Goal: Task Accomplishment & Management: Complete application form

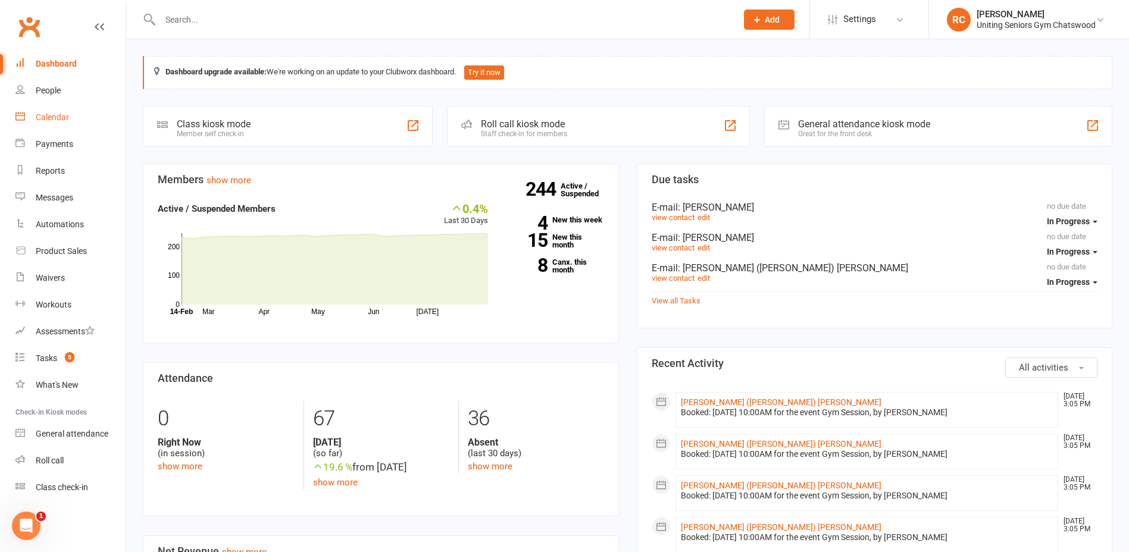
click at [79, 115] on link "Calendar" at bounding box center [70, 117] width 110 height 27
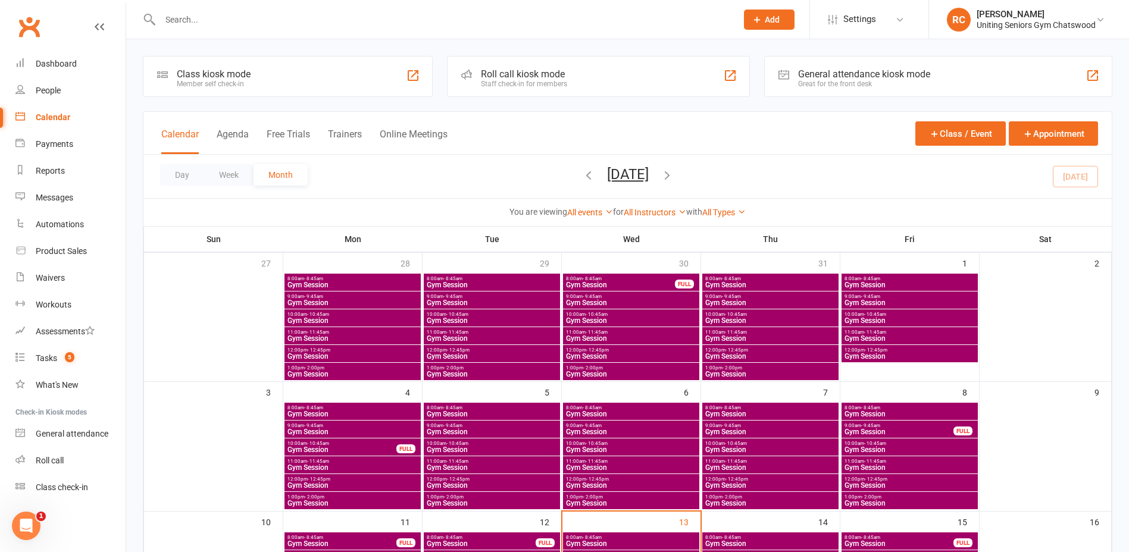
click at [556, 27] on button "Add" at bounding box center [769, 20] width 51 height 20
click at [556, 77] on link "Member" at bounding box center [756, 80] width 106 height 27
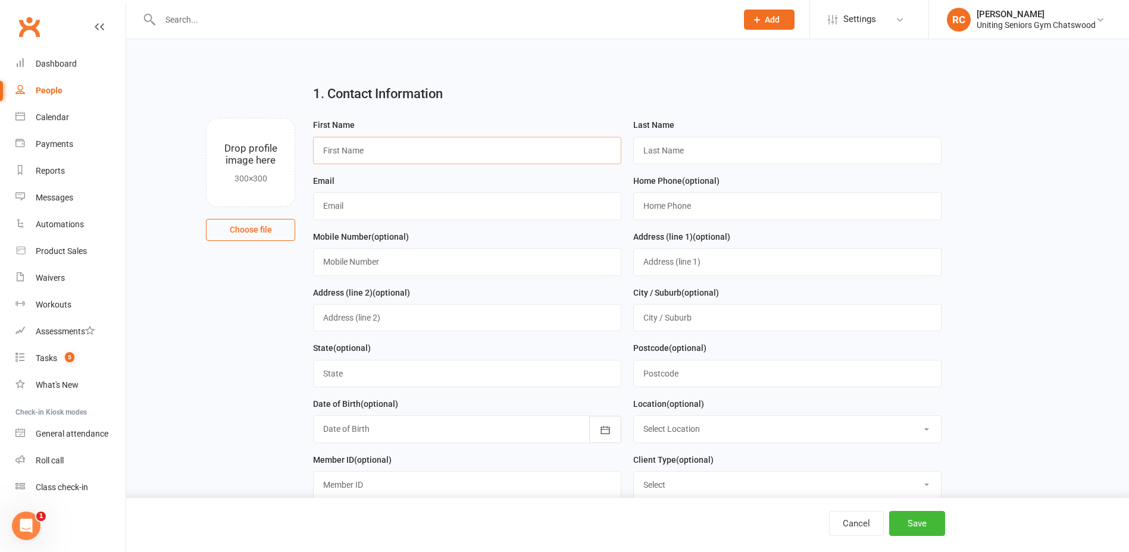
click at [462, 147] on input "text" at bounding box center [467, 150] width 308 height 27
type input "[PERSON_NAME]"
type input "[EMAIL_ADDRESS][DOMAIN_NAME]"
type input "0457817774"
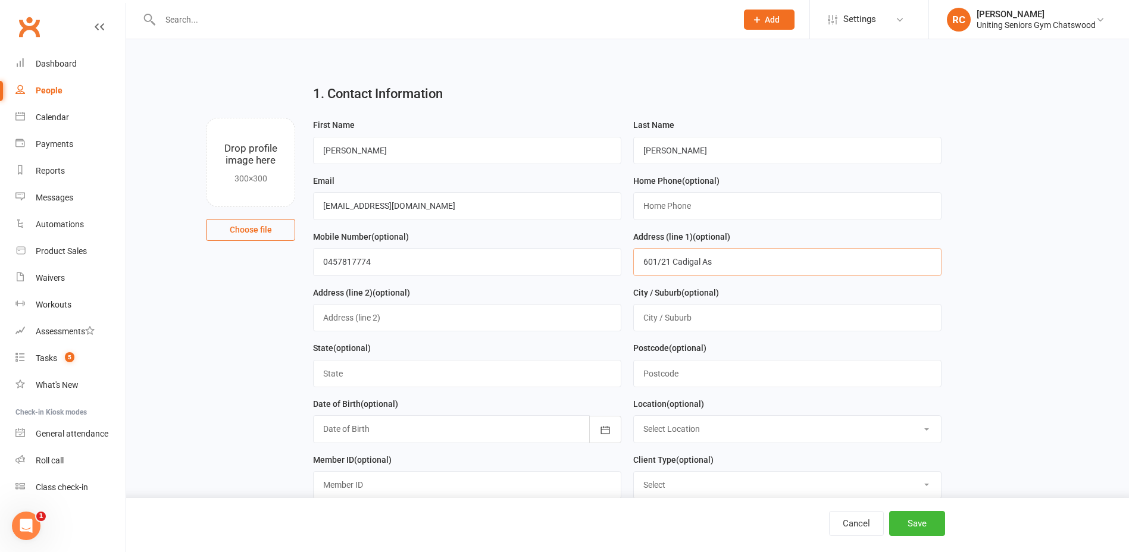
click at [556, 265] on input "601/21 Cadigal As" at bounding box center [787, 261] width 308 height 27
type input "[STREET_ADDRESS]"
type input "Pyrmont"
type input "[GEOGRAPHIC_DATA]"
type input "2009"
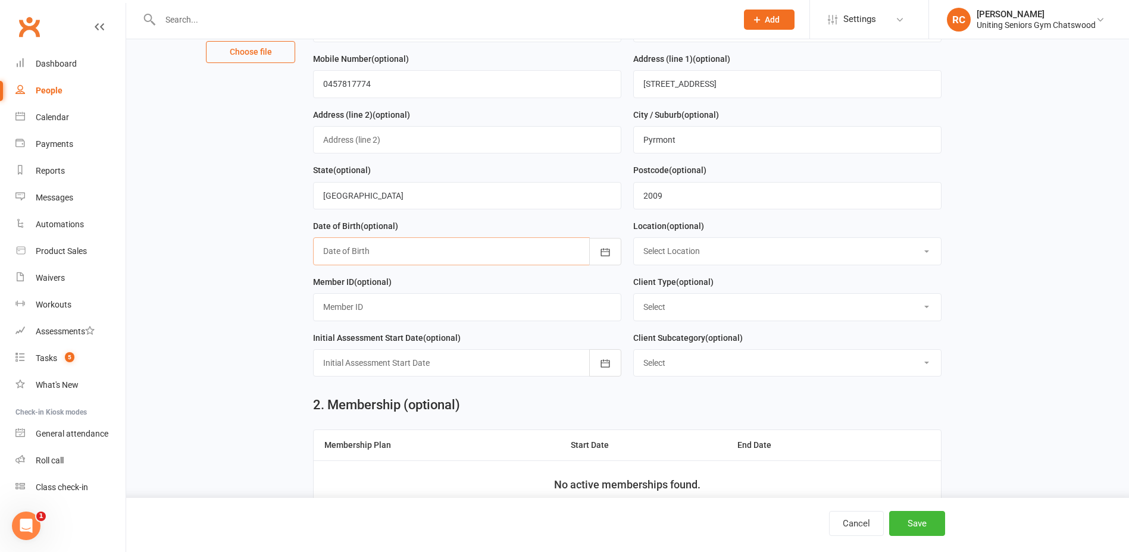
scroll to position [178, 0]
click at [556, 251] on button "button" at bounding box center [605, 250] width 32 height 27
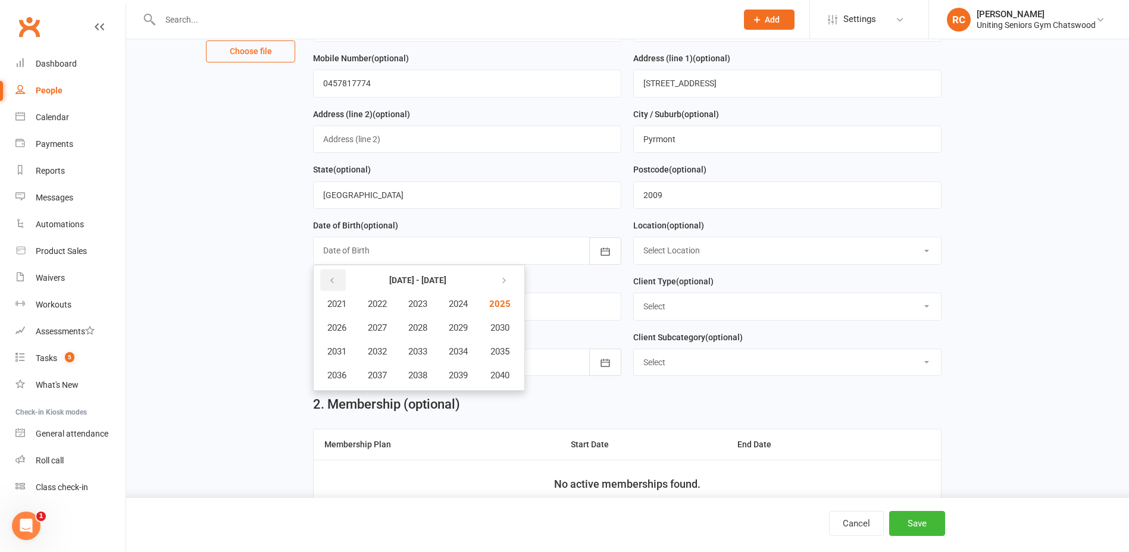
click at [337, 285] on button "button" at bounding box center [333, 280] width 26 height 21
click at [387, 308] on span "1942" at bounding box center [377, 304] width 19 height 11
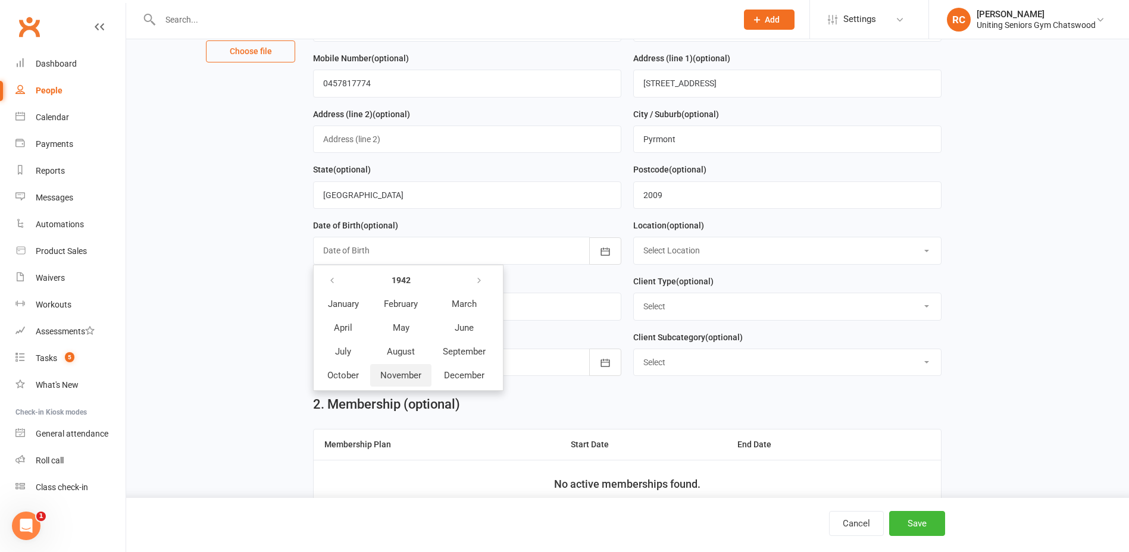
click at [399, 376] on span "November" at bounding box center [400, 375] width 41 height 11
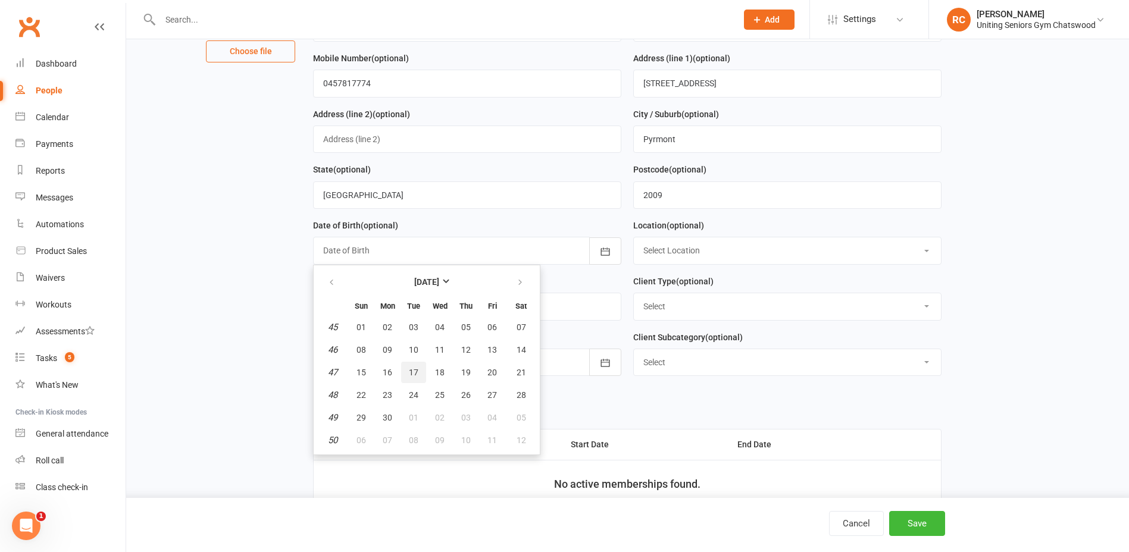
click at [412, 377] on span "17" at bounding box center [414, 373] width 10 height 10
type input "[DATE]"
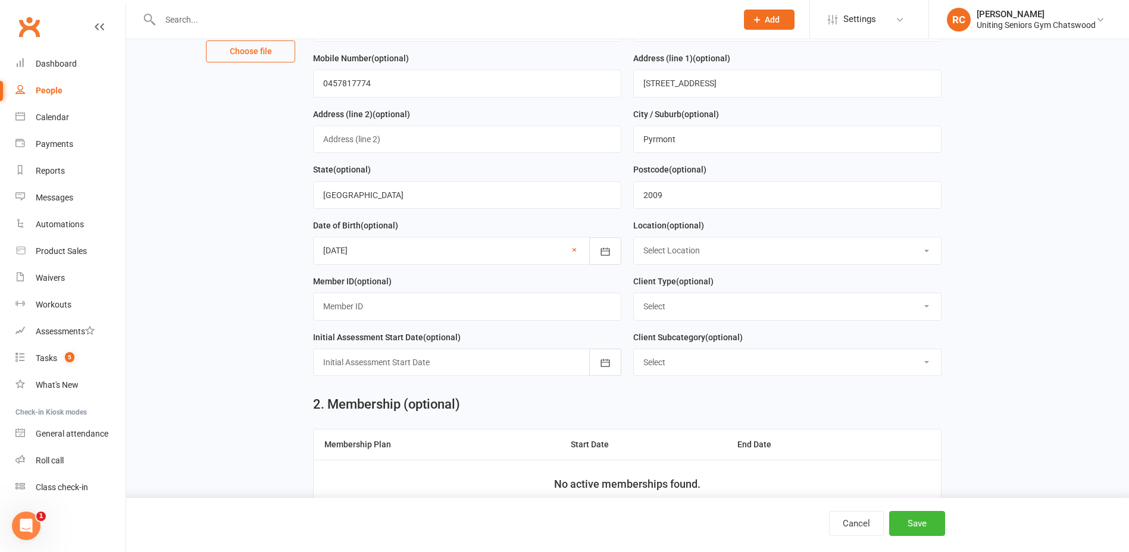
click at [556, 249] on select "Select Location Seniors Gym [GEOGRAPHIC_DATA]" at bounding box center [787, 250] width 307 height 26
select select "0"
click at [556, 241] on select "Select Location Seniors Gym [GEOGRAPHIC_DATA]" at bounding box center [787, 250] width 307 height 26
click at [556, 306] on select "Select DVA External HCP Foundation & Pensioner (FUP) Funded (CHSP) Self Funded …" at bounding box center [787, 306] width 307 height 26
select select "Foundation & Pensioner (FUP)"
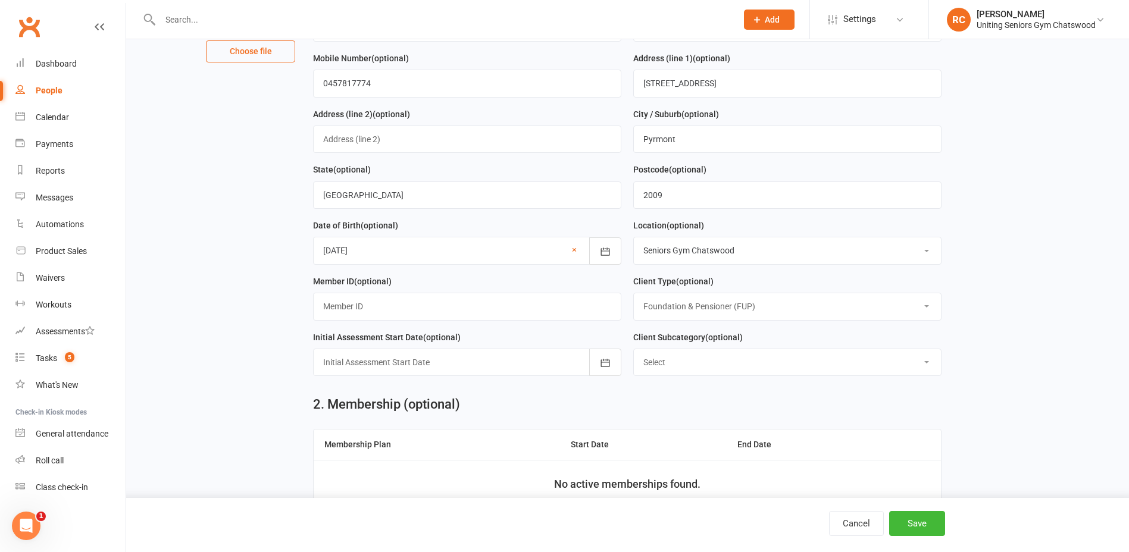
click at [556, 297] on select "Select DVA External HCP Foundation & Pensioner (FUP) Funded (CHSP) Self Funded …" at bounding box center [787, 306] width 307 height 26
click at [556, 369] on icon "button" at bounding box center [605, 363] width 12 height 12
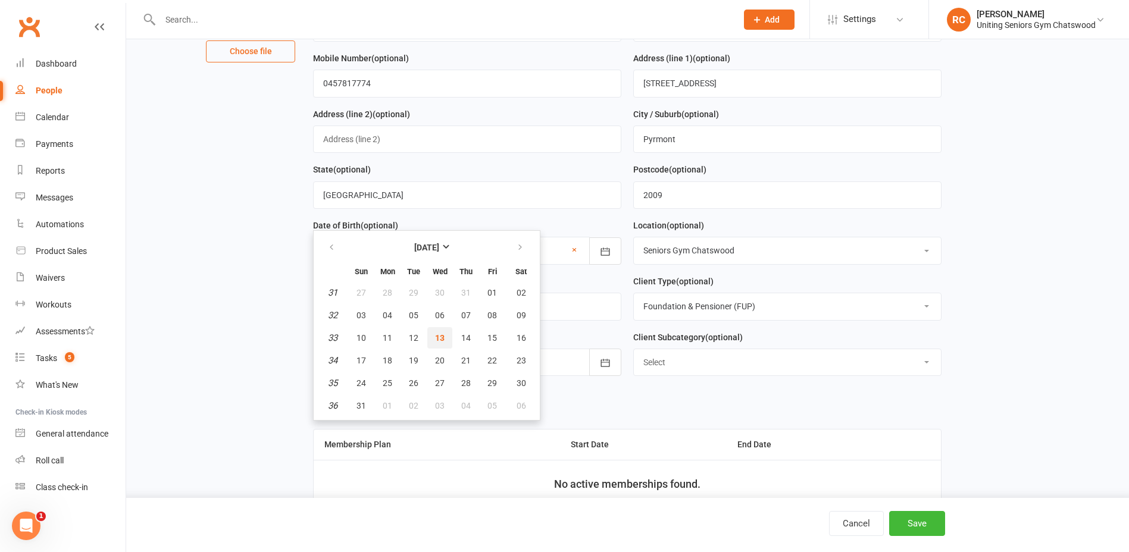
click at [436, 343] on span "13" at bounding box center [440, 338] width 10 height 10
type input "[DATE]"
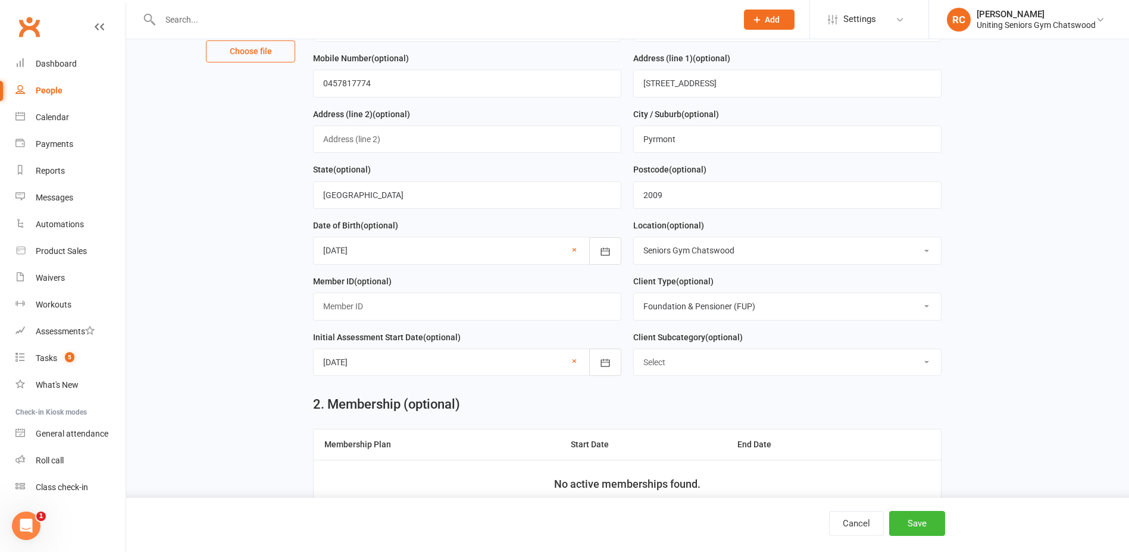
click at [556, 371] on select "Select ILU Community" at bounding box center [787, 362] width 307 height 26
click at [556, 392] on main "1. Contact Information Drop profile image here 300×300 Choose file First Name […" at bounding box center [627, 303] width 969 height 815
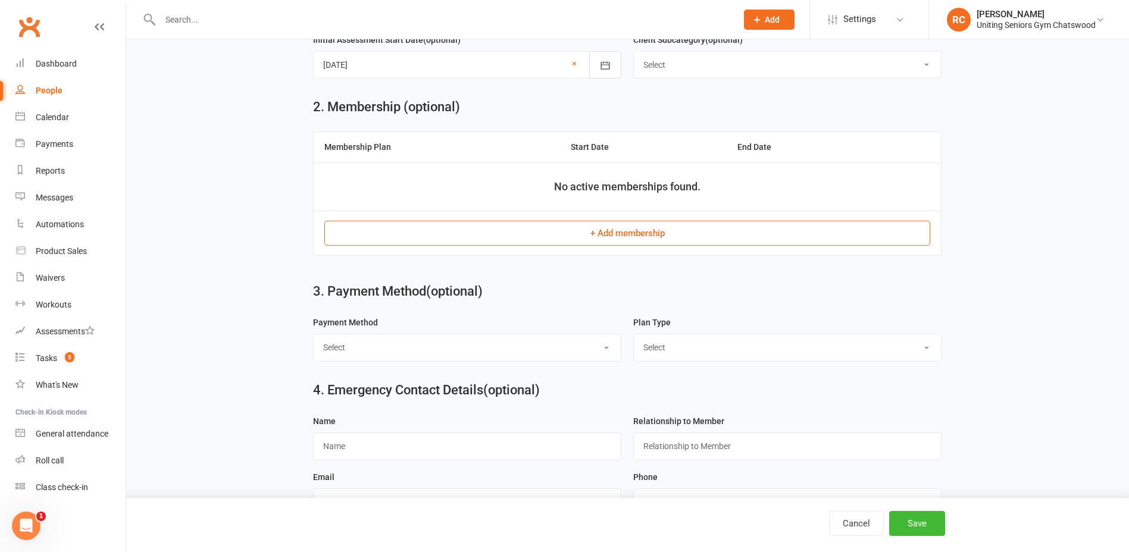
click at [556, 231] on button "+ Add membership" at bounding box center [627, 233] width 606 height 25
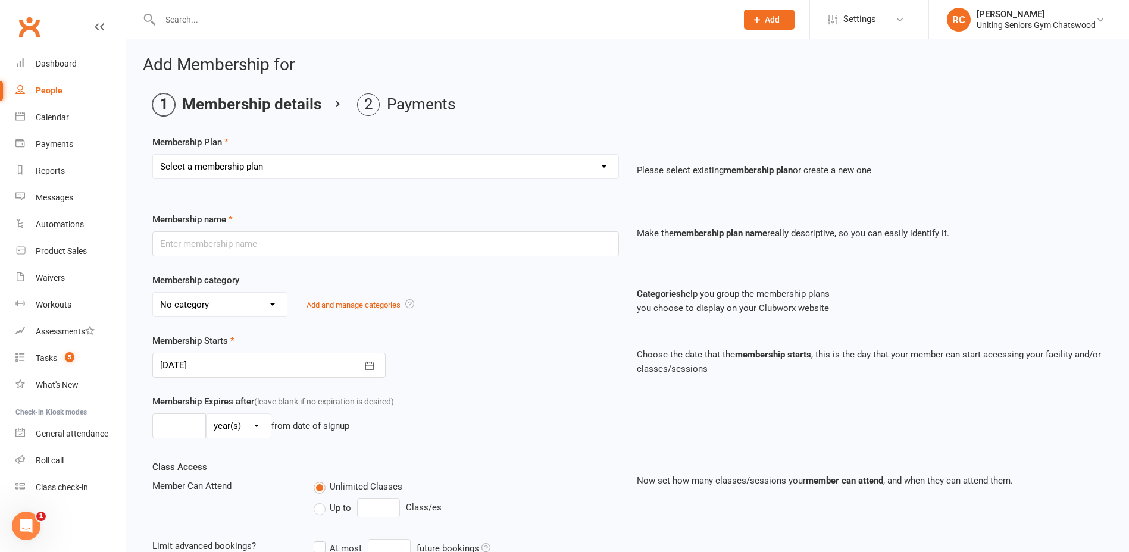
drag, startPoint x: 409, startPoint y: 158, endPoint x: 408, endPoint y: 165, distance: 6.8
click at [409, 158] on select "Select a membership plan Create new Membership Plan Initial Assessment + Set Up…" at bounding box center [385, 167] width 465 height 24
select select "2"
click at [153, 155] on select "Select a membership plan Create new Membership Plan Initial Assessment + Set Up…" at bounding box center [385, 167] width 465 height 24
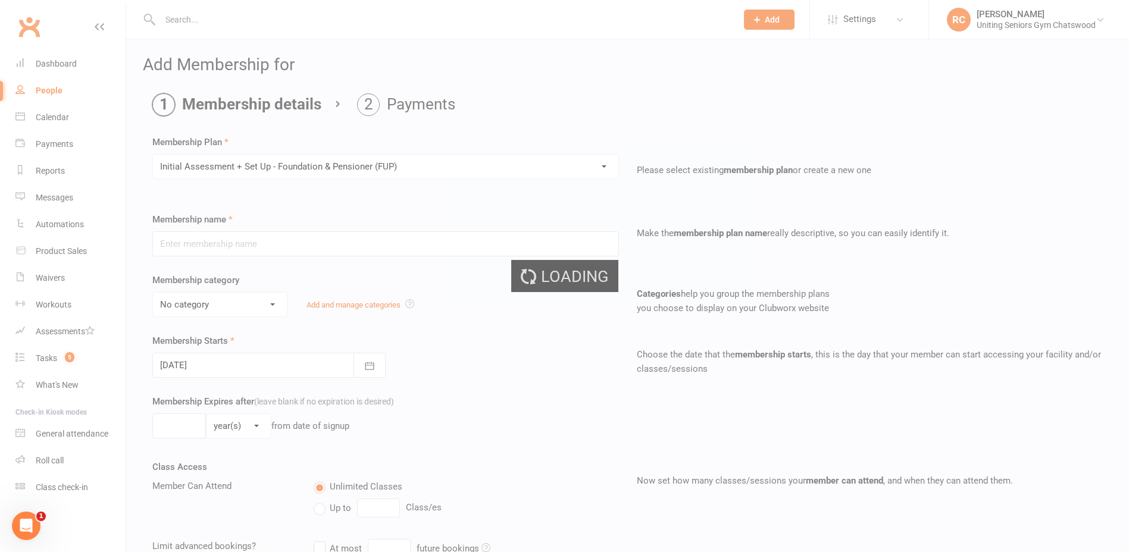
type input "Initial Assessment + Set Up - Foundation & Pensioner (FUP)"
select select "4"
type input "3"
select select "2"
type input "5"
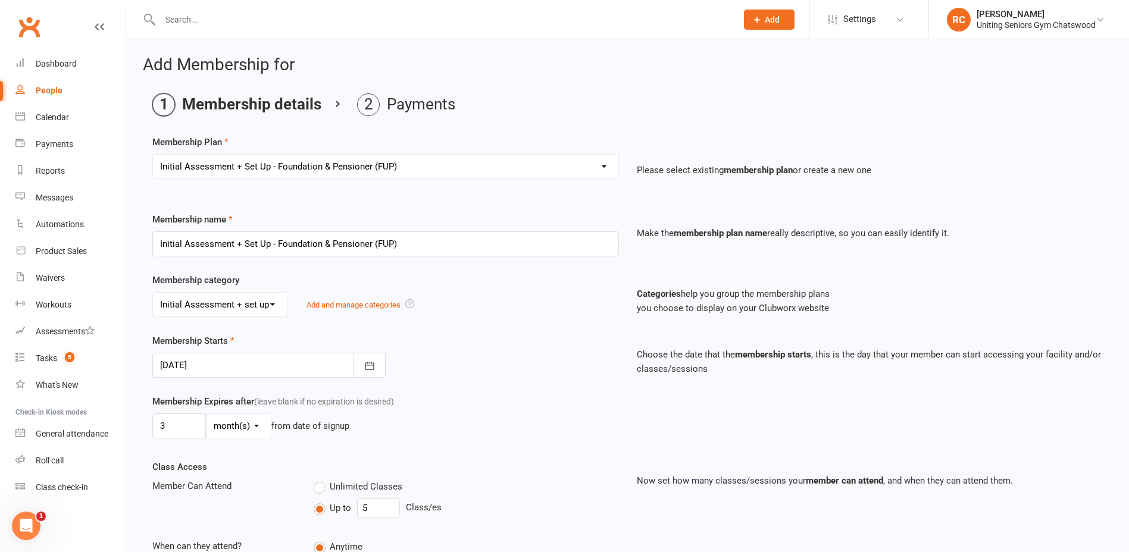
scroll to position [190, 0]
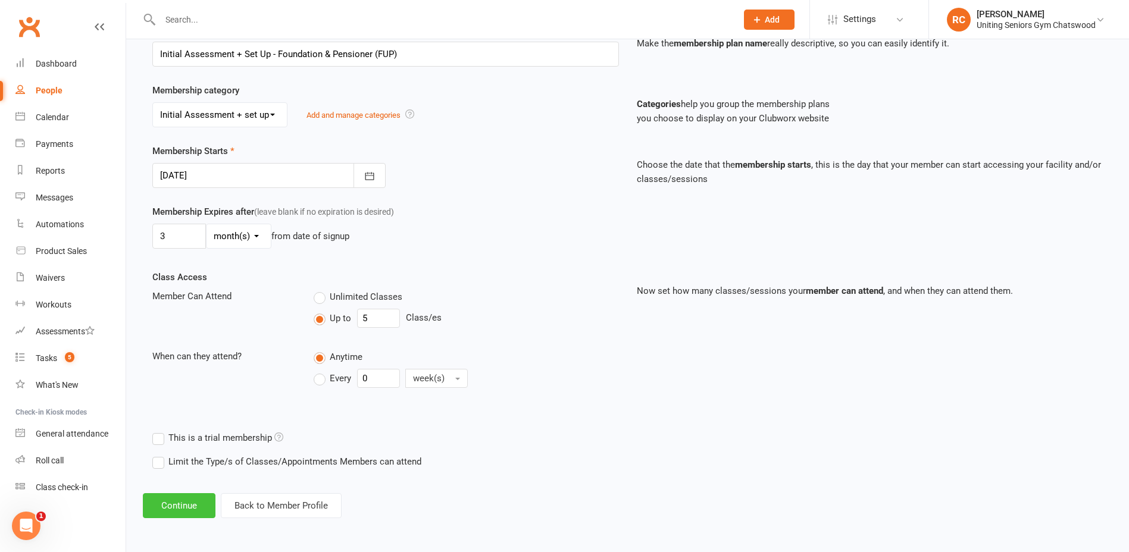
click at [171, 505] on button "Continue" at bounding box center [179, 505] width 73 height 25
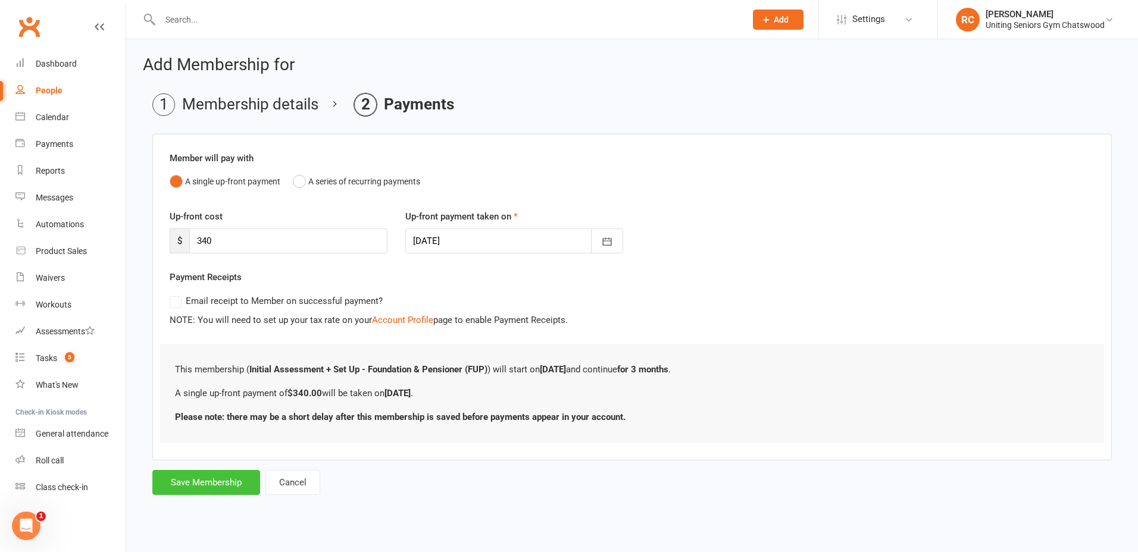
click at [230, 484] on button "Save Membership" at bounding box center [206, 482] width 108 height 25
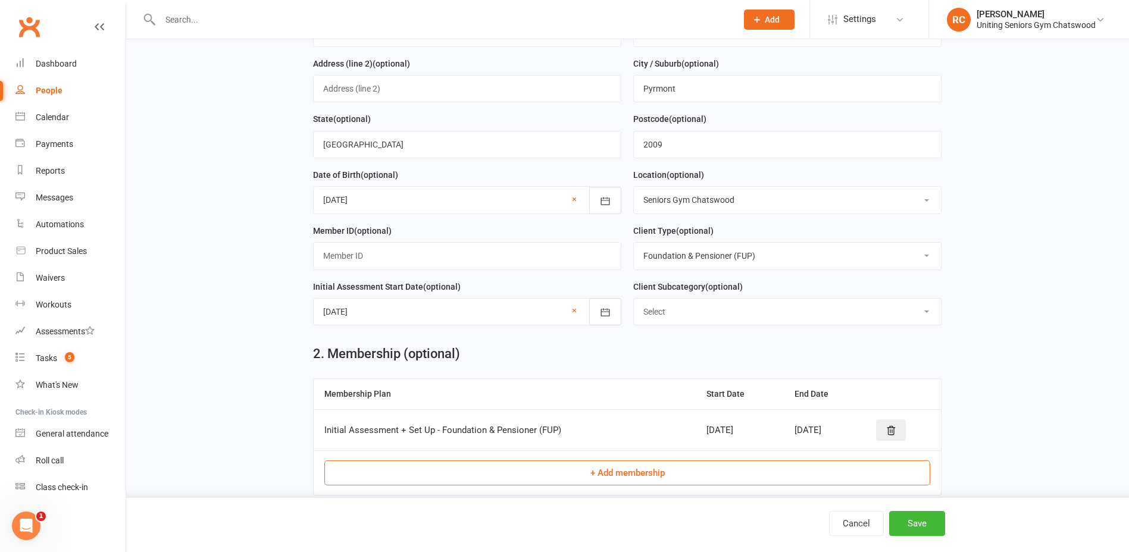
scroll to position [572, 0]
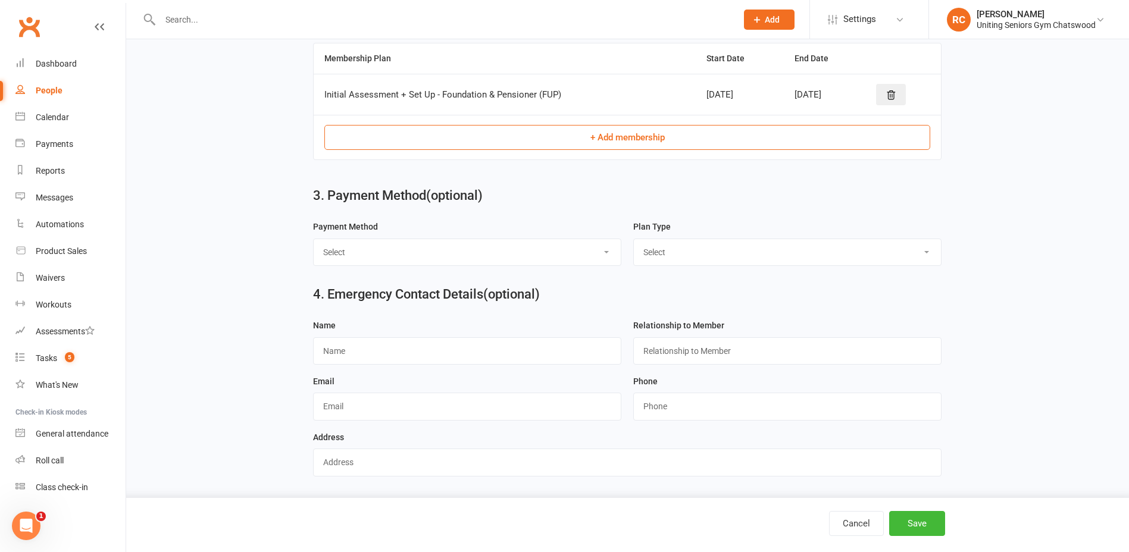
click at [349, 244] on select "Select Direct Debit Credit Card by Phone BPay Direct Deposit/Bank Transfer Cheq…" at bounding box center [467, 252] width 307 height 26
click at [556, 199] on h2 "3. Payment Method (optional)" at bounding box center [627, 196] width 628 height 14
click at [556, 255] on select "Select Direct Debit Credit Card by Phone BPay Direct Deposit/Bank Transfer Cheq…" at bounding box center [467, 252] width 307 height 26
select select "Credit Card by Phone"
click at [314, 239] on select "Select Direct Debit Credit Card by Phone BPay Direct Deposit/Bank Transfer Cheq…" at bounding box center [467, 252] width 307 height 26
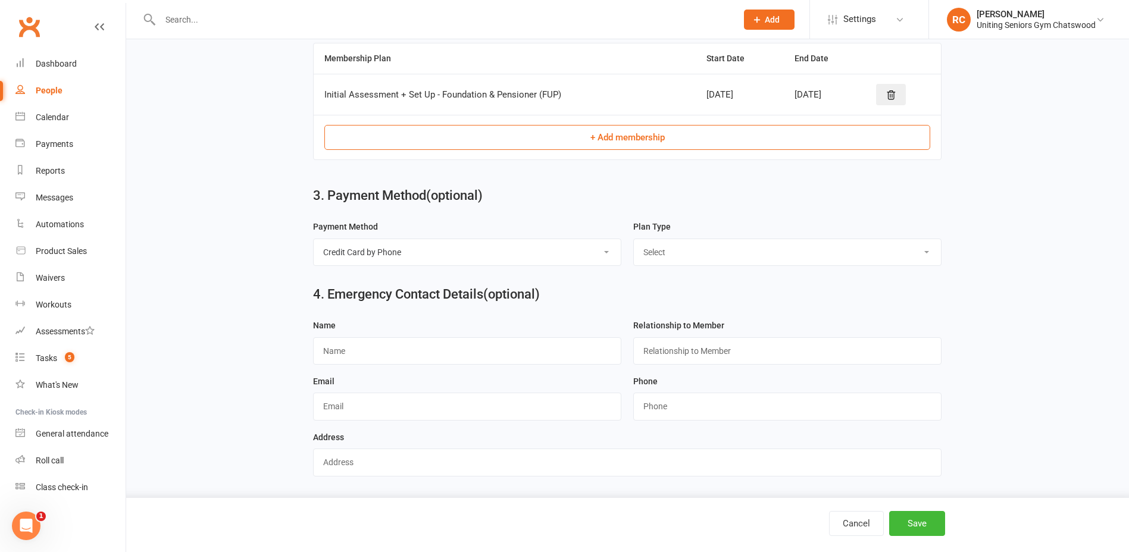
click at [556, 247] on select "Select Single-service Ongoing" at bounding box center [787, 252] width 307 height 26
click at [556, 239] on select "Select Single-service Ongoing" at bounding box center [787, 252] width 307 height 26
click at [556, 253] on select "Select Single-service Ongoing" at bounding box center [787, 252] width 307 height 26
select select "Single-service"
click at [556, 239] on select "Select Single-service Ongoing" at bounding box center [787, 252] width 307 height 26
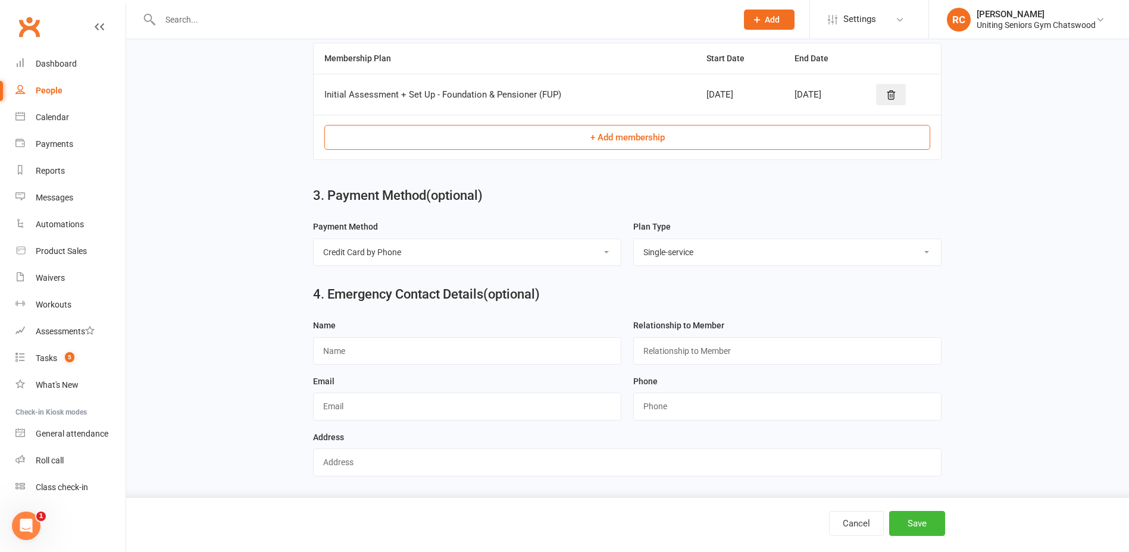
drag, startPoint x: 683, startPoint y: 252, endPoint x: 683, endPoint y: 264, distance: 12.5
click at [556, 252] on select "Select Single-service Ongoing" at bounding box center [787, 252] width 307 height 26
click at [556, 239] on select "Select Single-service Ongoing" at bounding box center [787, 252] width 307 height 26
click at [556, 256] on select "Select Single-service Ongoing" at bounding box center [787, 252] width 307 height 26
select select
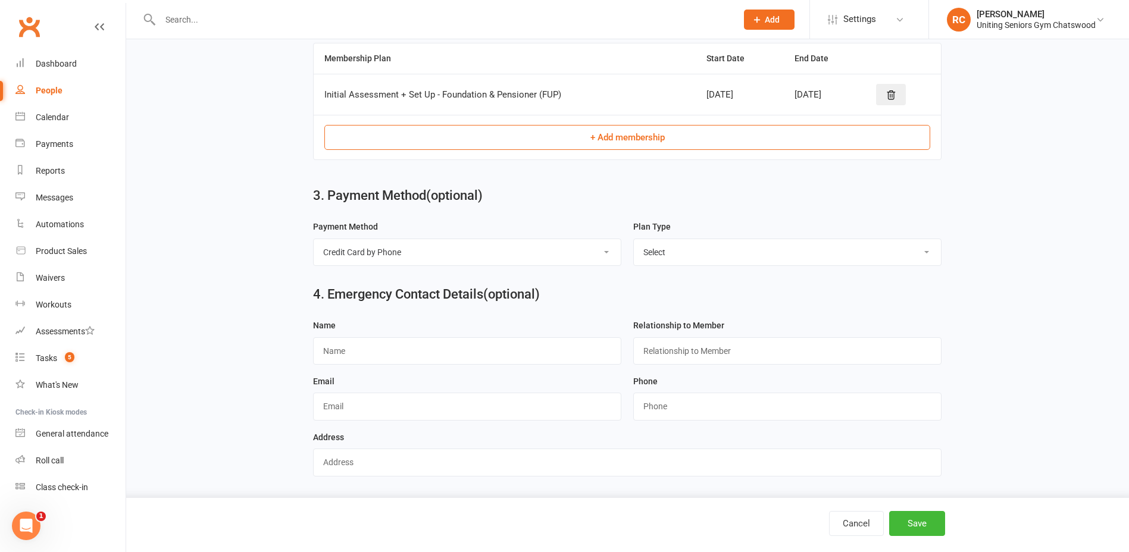
click at [556, 239] on select "Select Single-service Ongoing" at bounding box center [787, 252] width 307 height 26
click at [556, 261] on select "Select Single-service Ongoing" at bounding box center [787, 252] width 307 height 26
click at [556, 289] on h2 "4. Emergency Contact Details (optional)" at bounding box center [627, 294] width 628 height 14
click at [556, 521] on button "Save" at bounding box center [917, 523] width 56 height 25
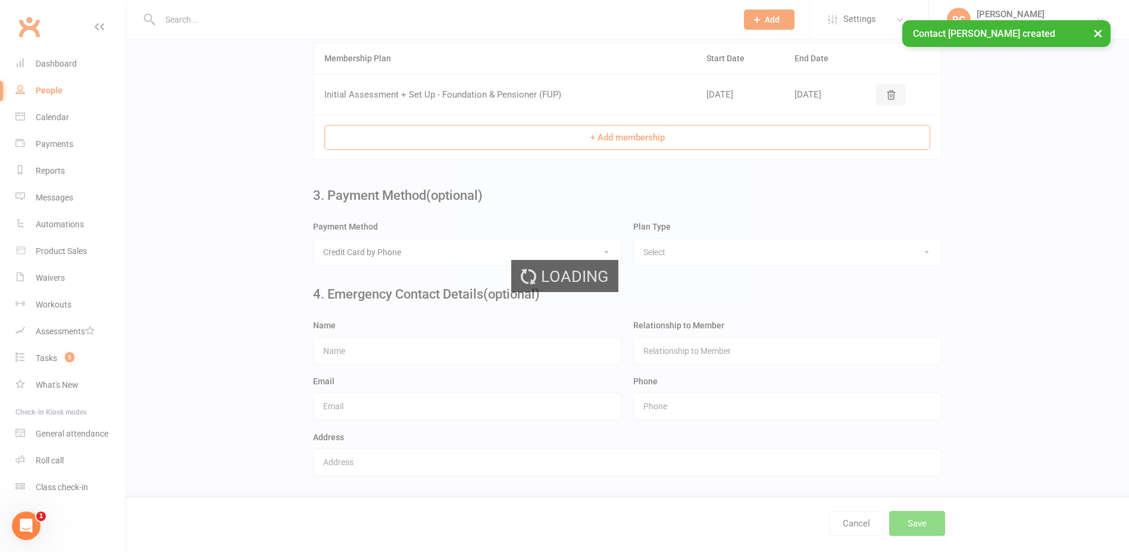
scroll to position [0, 0]
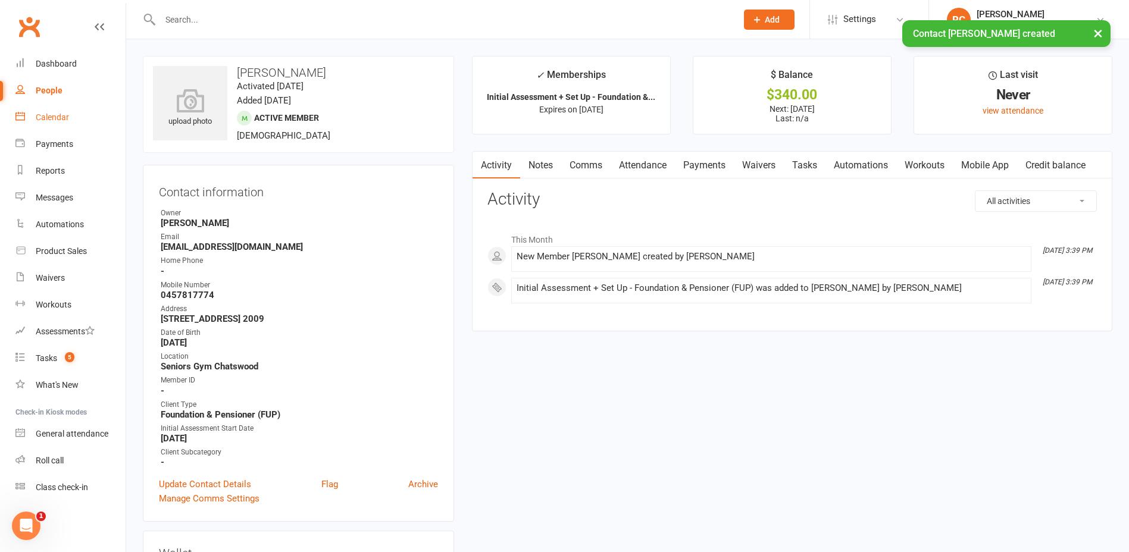
click at [57, 117] on div "Calendar" at bounding box center [52, 117] width 33 height 10
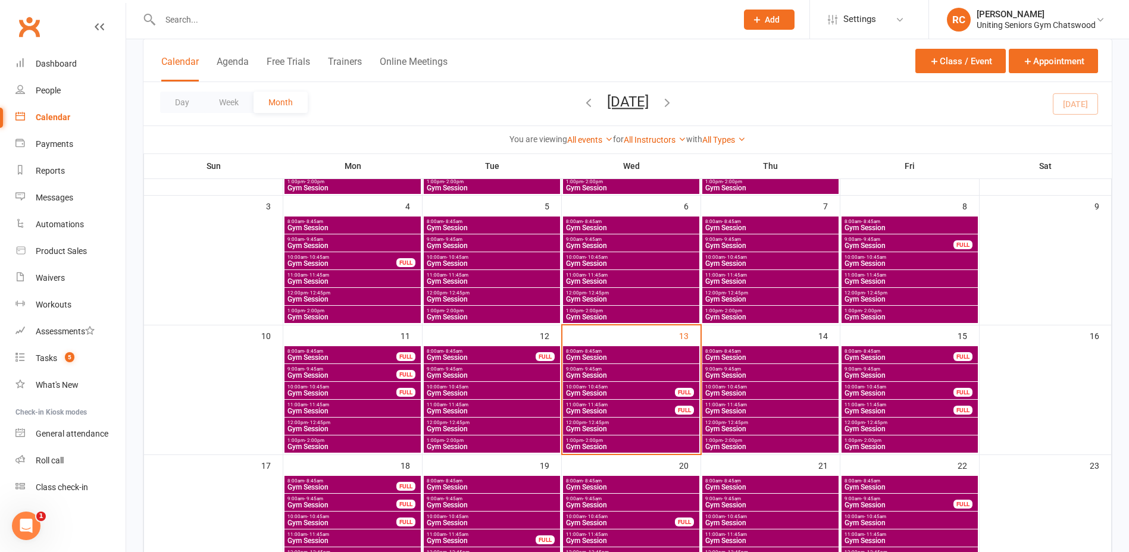
scroll to position [297, 0]
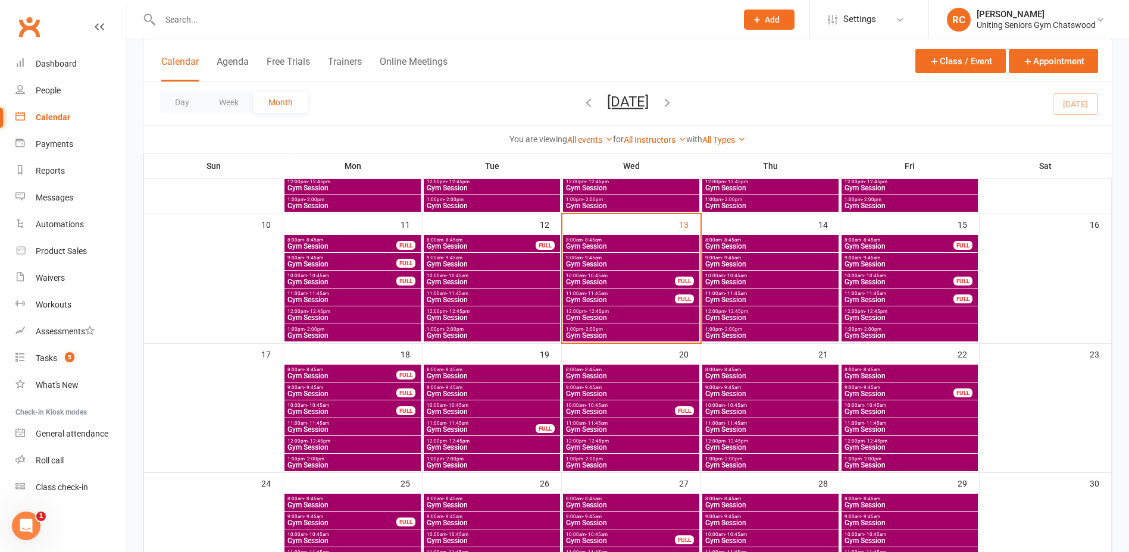
click at [556, 278] on span "Gym Session" at bounding box center [899, 281] width 110 height 7
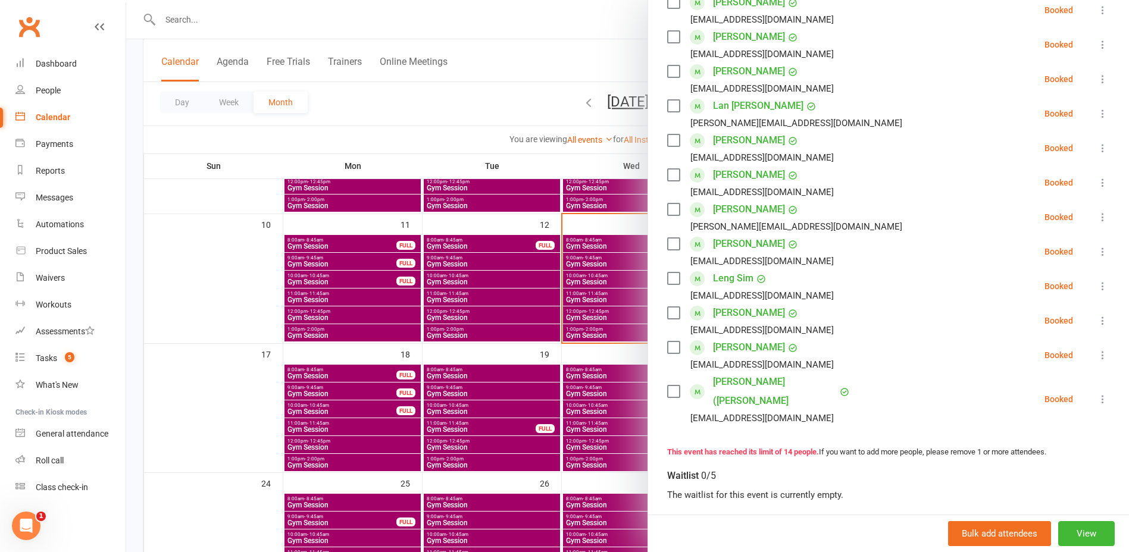
click at [556, 519] on input "search" at bounding box center [888, 531] width 443 height 25
type input "[PERSON_NAME]"
click at [556, 547] on div "[PERSON_NAME]" at bounding box center [724, 555] width 68 height 17
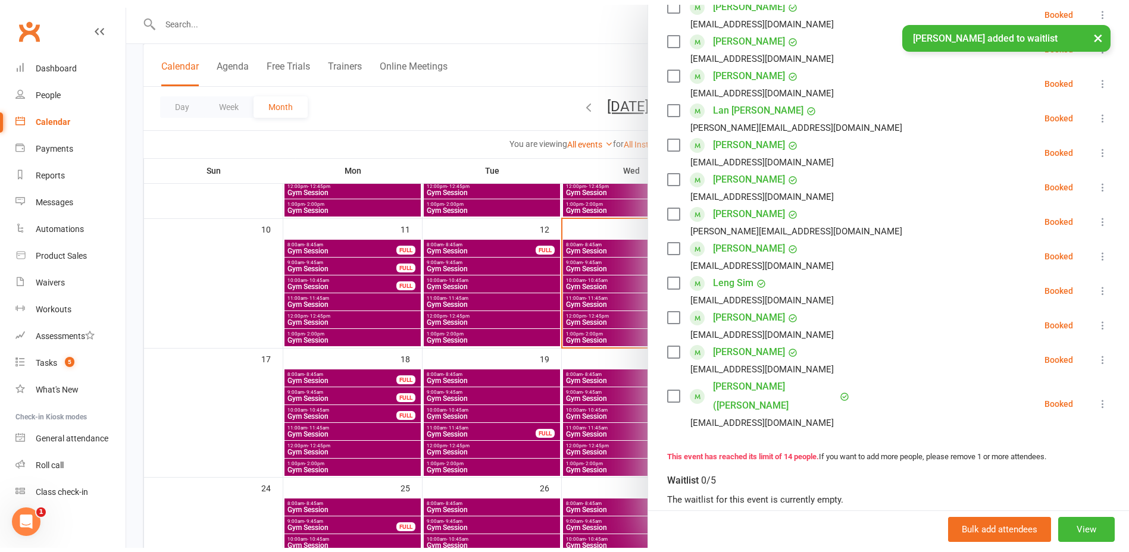
scroll to position [416, 0]
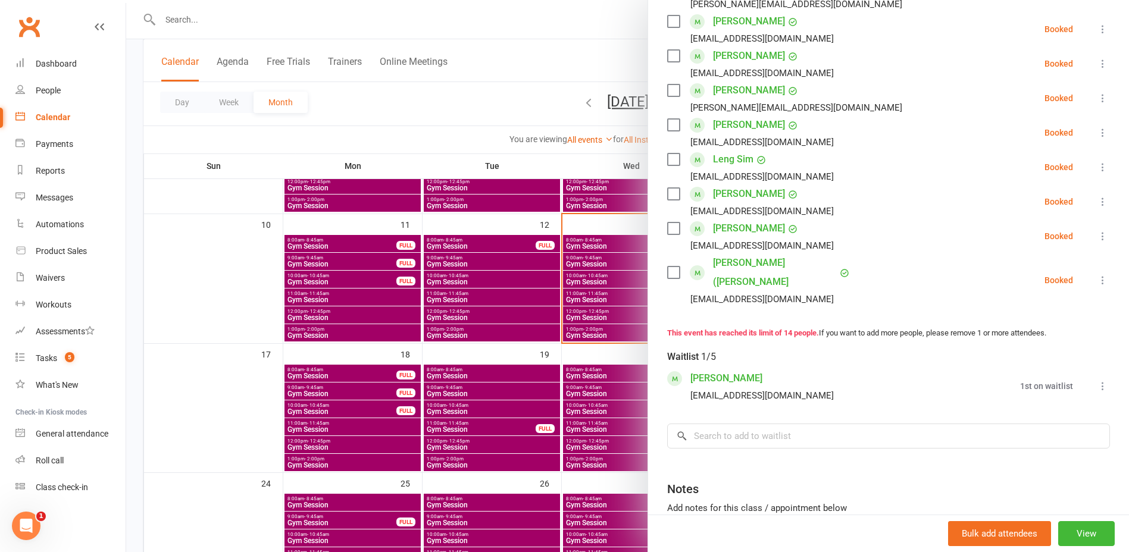
click at [443, 98] on div at bounding box center [627, 276] width 1003 height 552
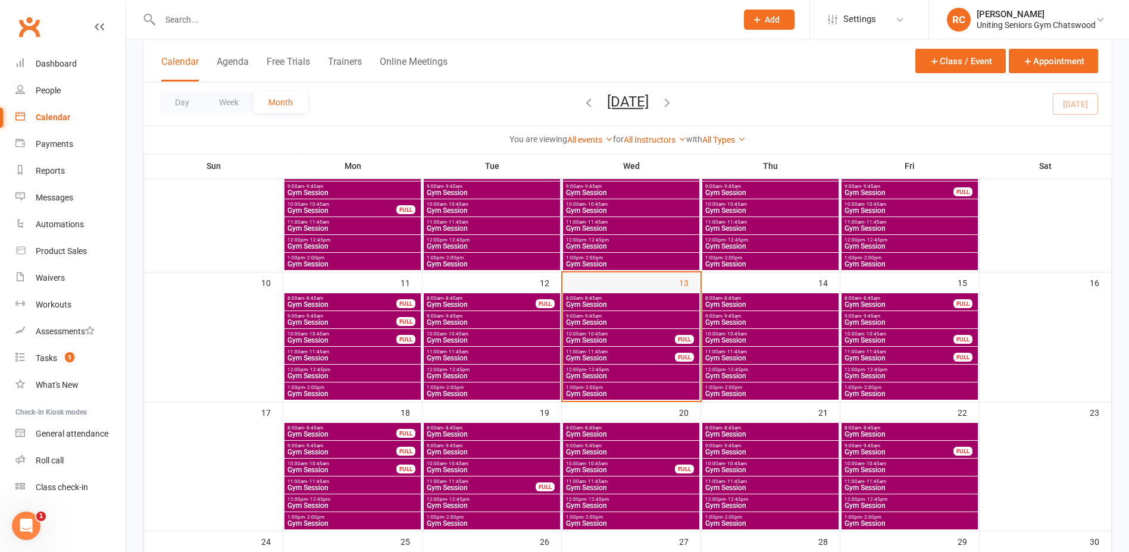
scroll to position [297, 0]
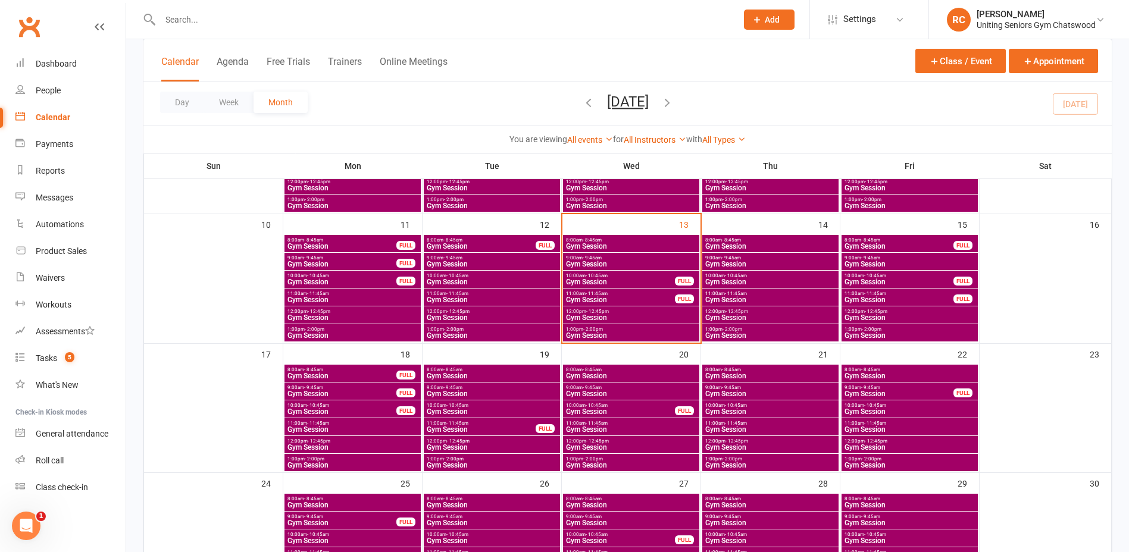
click at [556, 432] on span "Gym Session" at bounding box center [769, 429] width 131 height 7
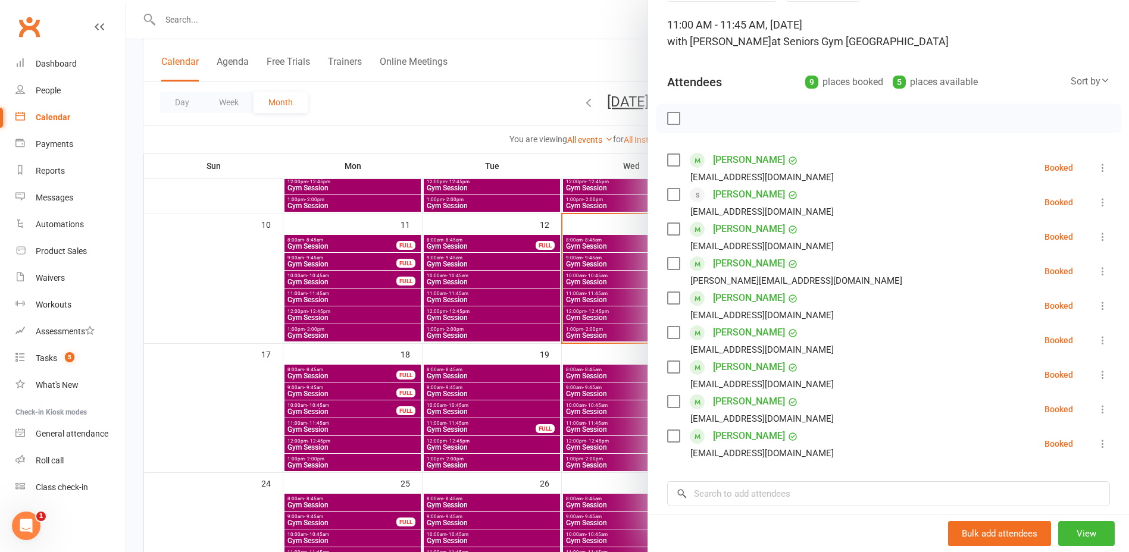
scroll to position [178, 0]
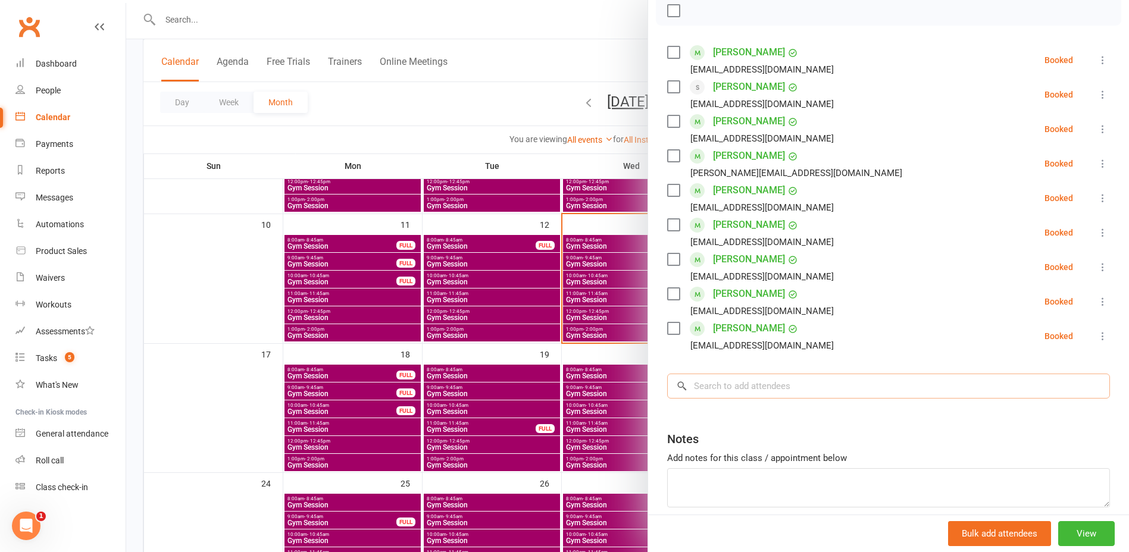
click at [556, 382] on input "search" at bounding box center [888, 386] width 443 height 25
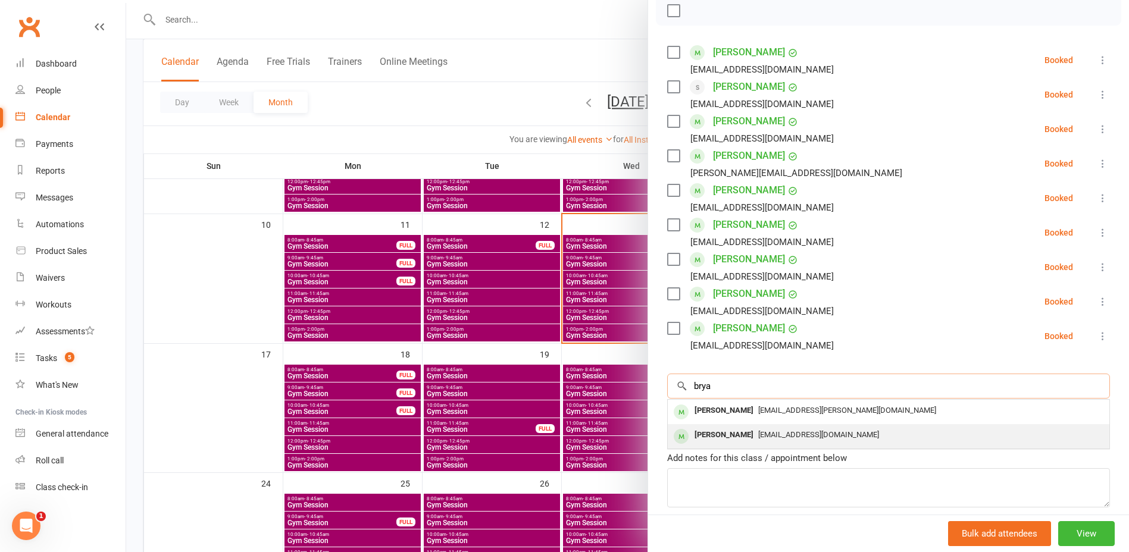
type input "brya"
click at [556, 434] on span "[EMAIL_ADDRESS][DOMAIN_NAME]" at bounding box center [818, 434] width 121 height 9
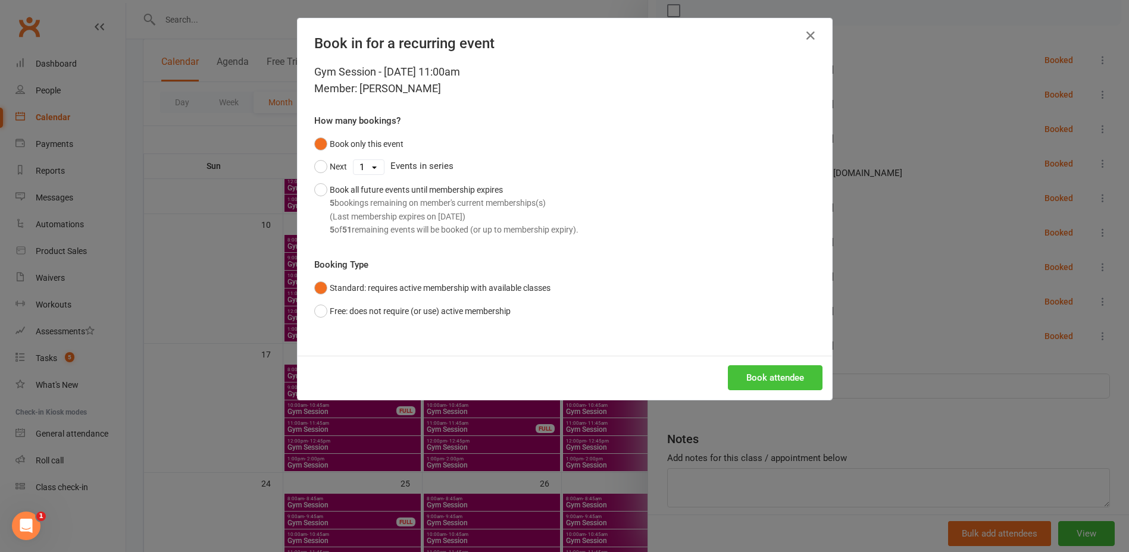
click at [556, 374] on button "Book attendee" at bounding box center [775, 377] width 95 height 25
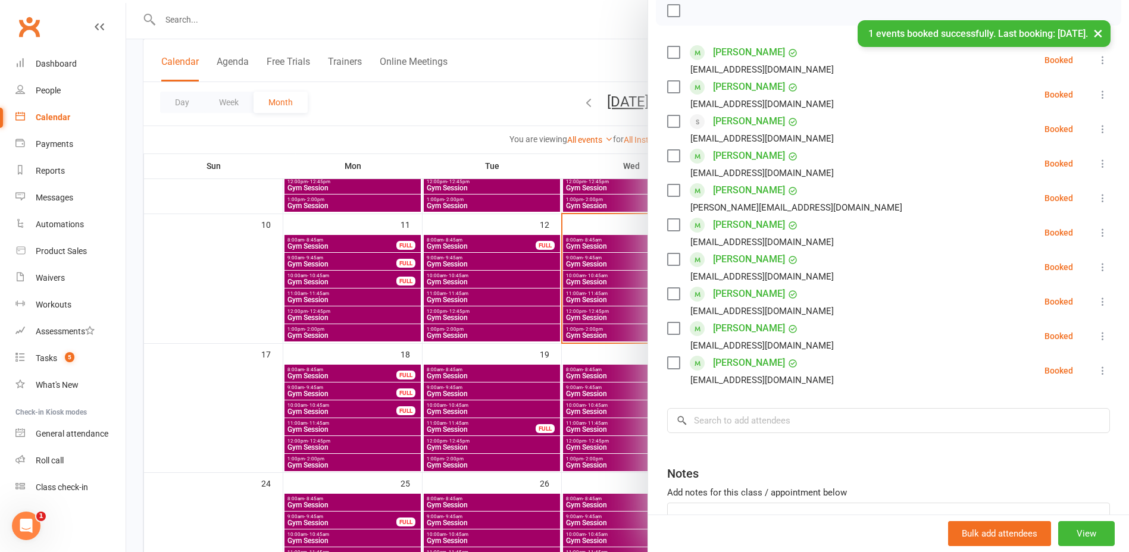
click at [281, 144] on div at bounding box center [627, 276] width 1003 height 552
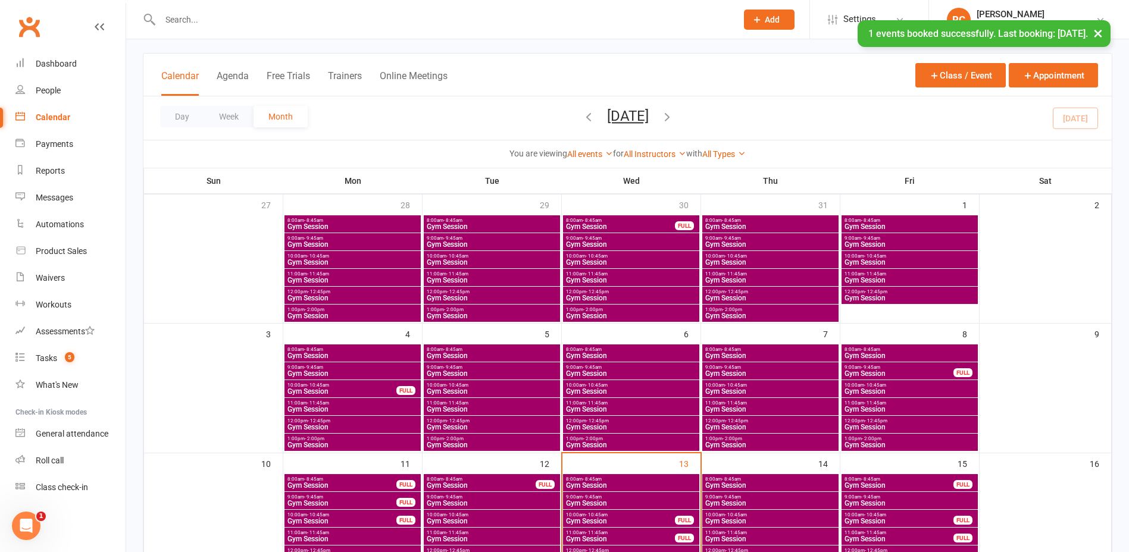
scroll to position [0, 0]
